Goal: Task Accomplishment & Management: Complete application form

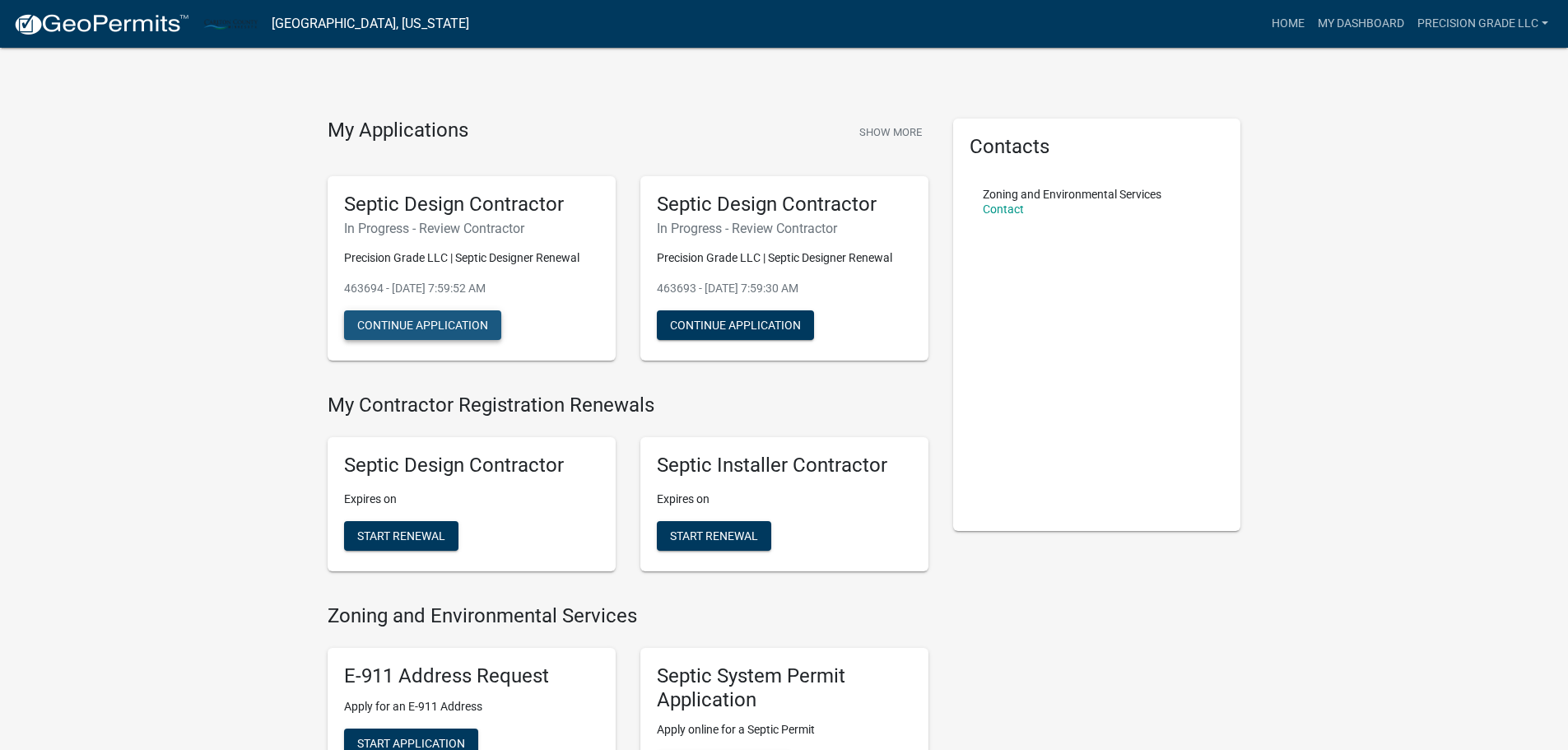
click at [447, 325] on button "Continue Application" at bounding box center [423, 325] width 157 height 29
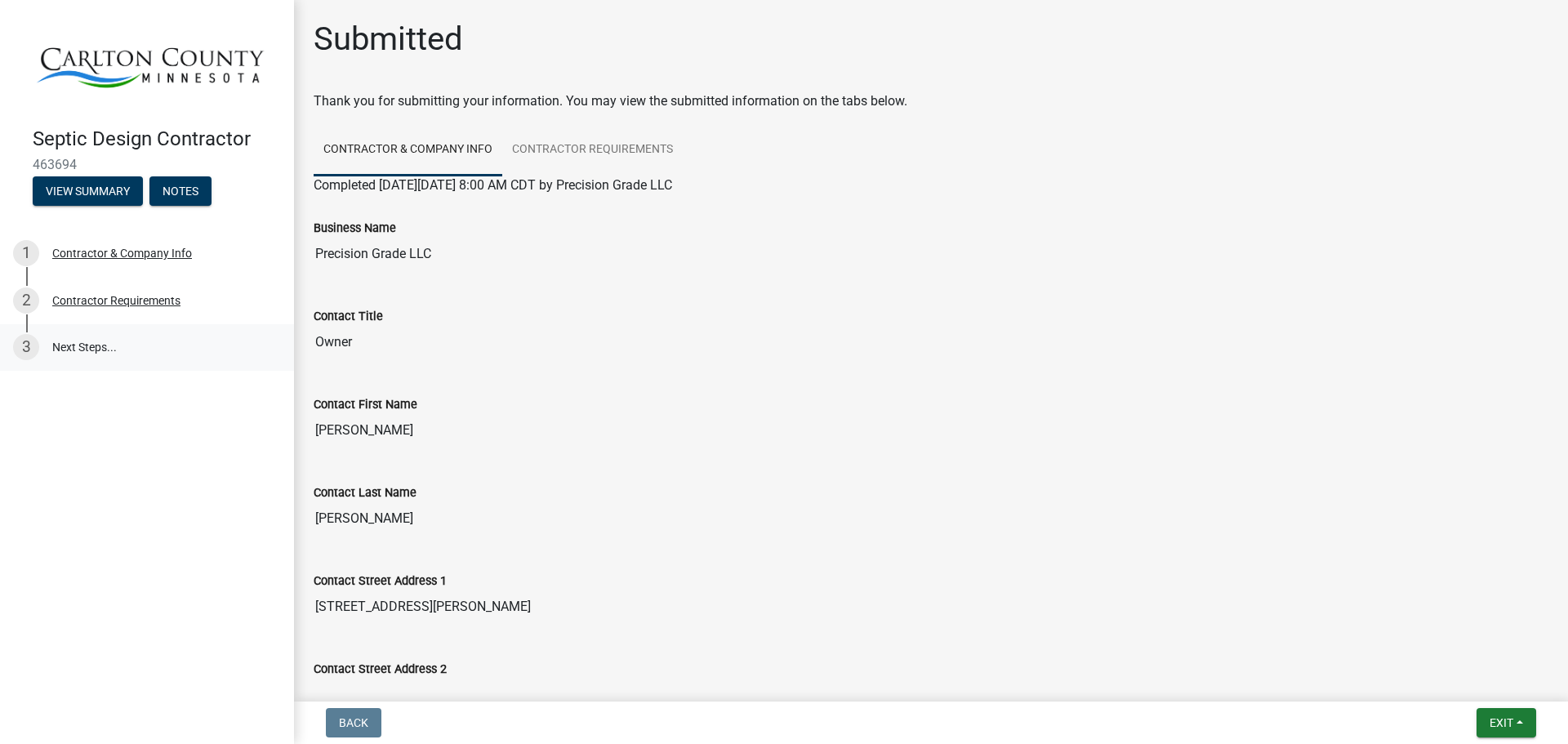
click at [60, 349] on link "3 Next Steps..." at bounding box center [147, 348] width 294 height 47
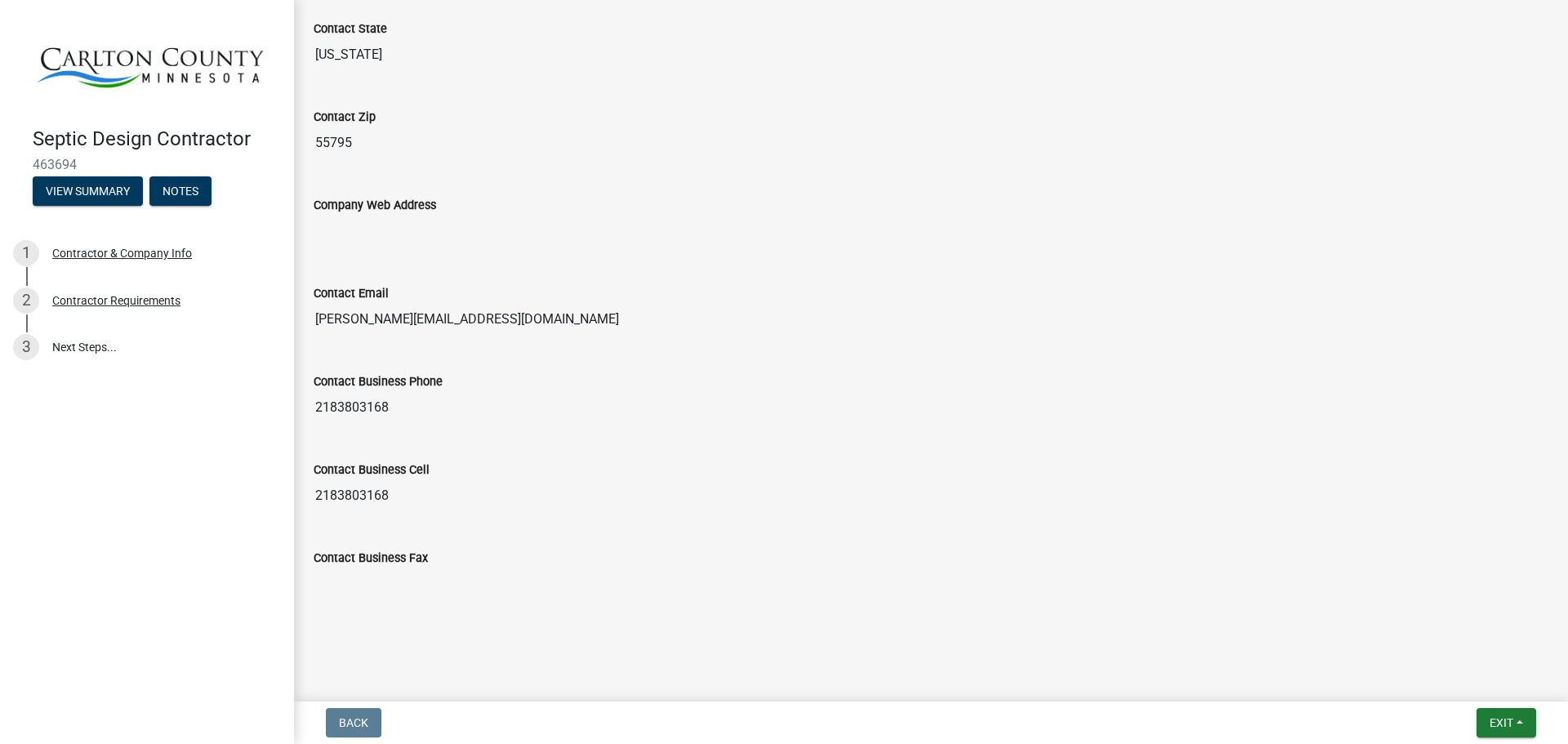
scroll to position [819, 0]
click at [1509, 715] on button "Exit" at bounding box center [1507, 722] width 60 height 29
click at [1486, 668] on button "Save & Exit" at bounding box center [1470, 680] width 130 height 39
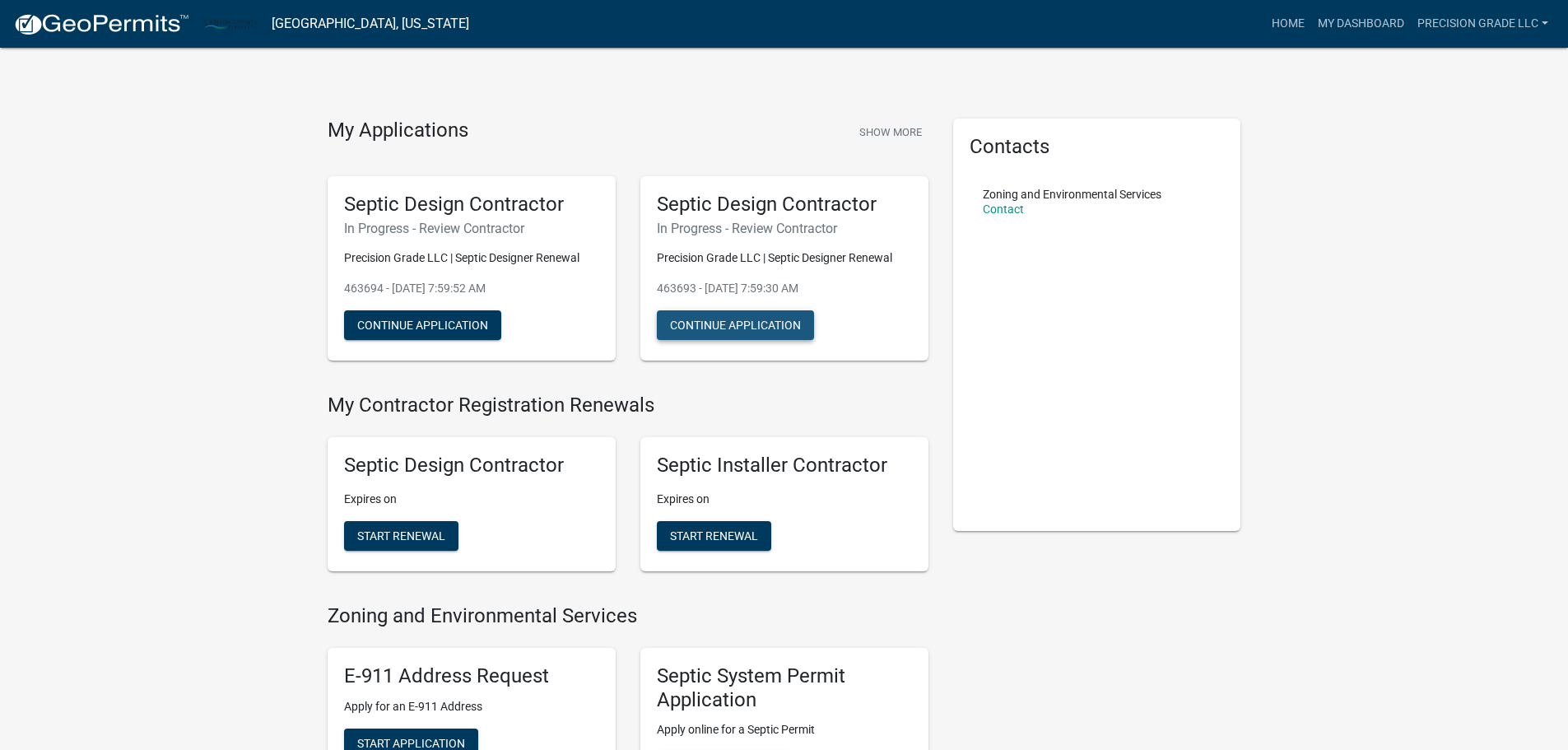
click at [794, 316] on button "Continue Application" at bounding box center [735, 325] width 157 height 29
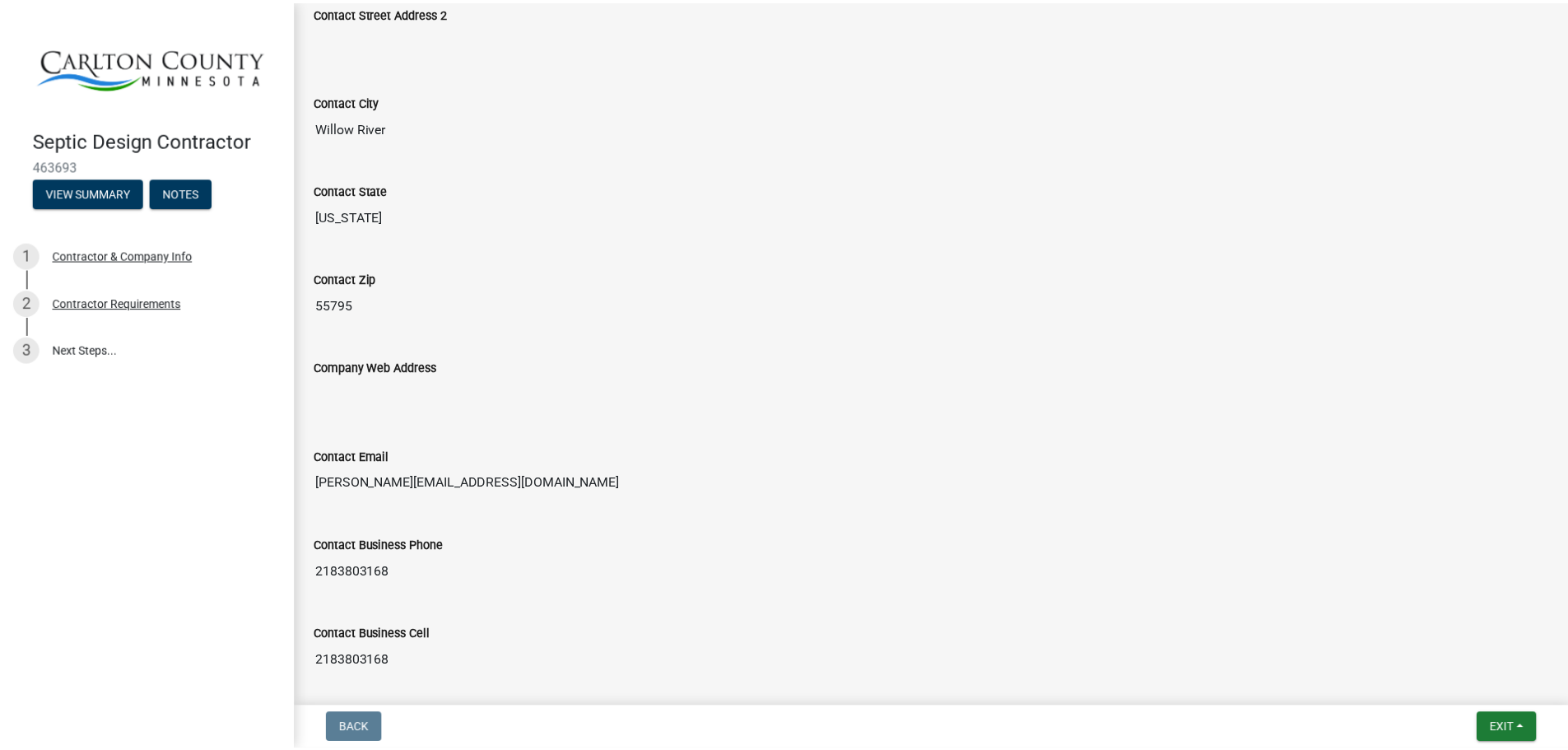
scroll to position [825, 0]
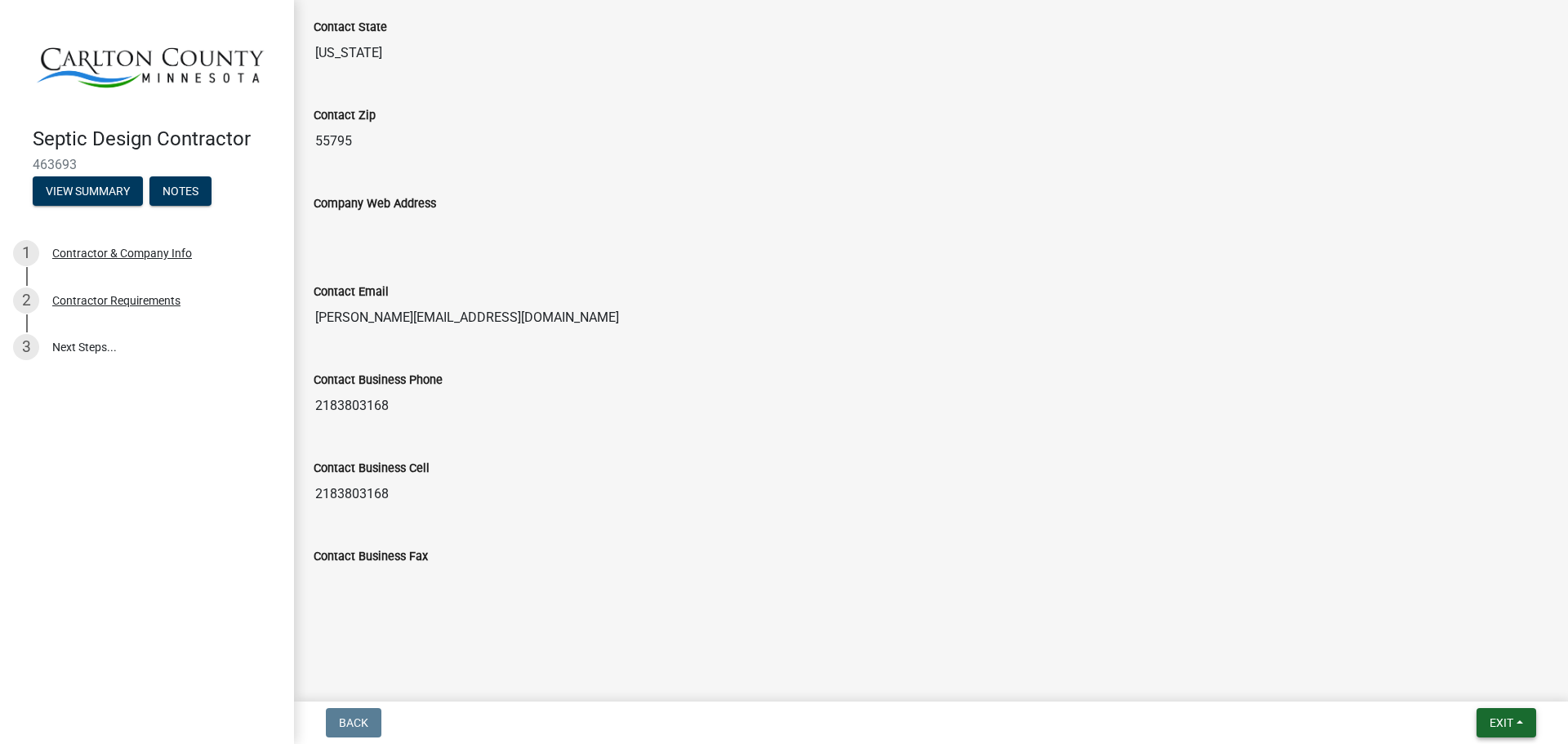
click at [1495, 722] on span "Exit" at bounding box center [1502, 723] width 24 height 13
click at [1456, 668] on button "Save & Exit" at bounding box center [1470, 680] width 130 height 39
